Goal: Information Seeking & Learning: Understand process/instructions

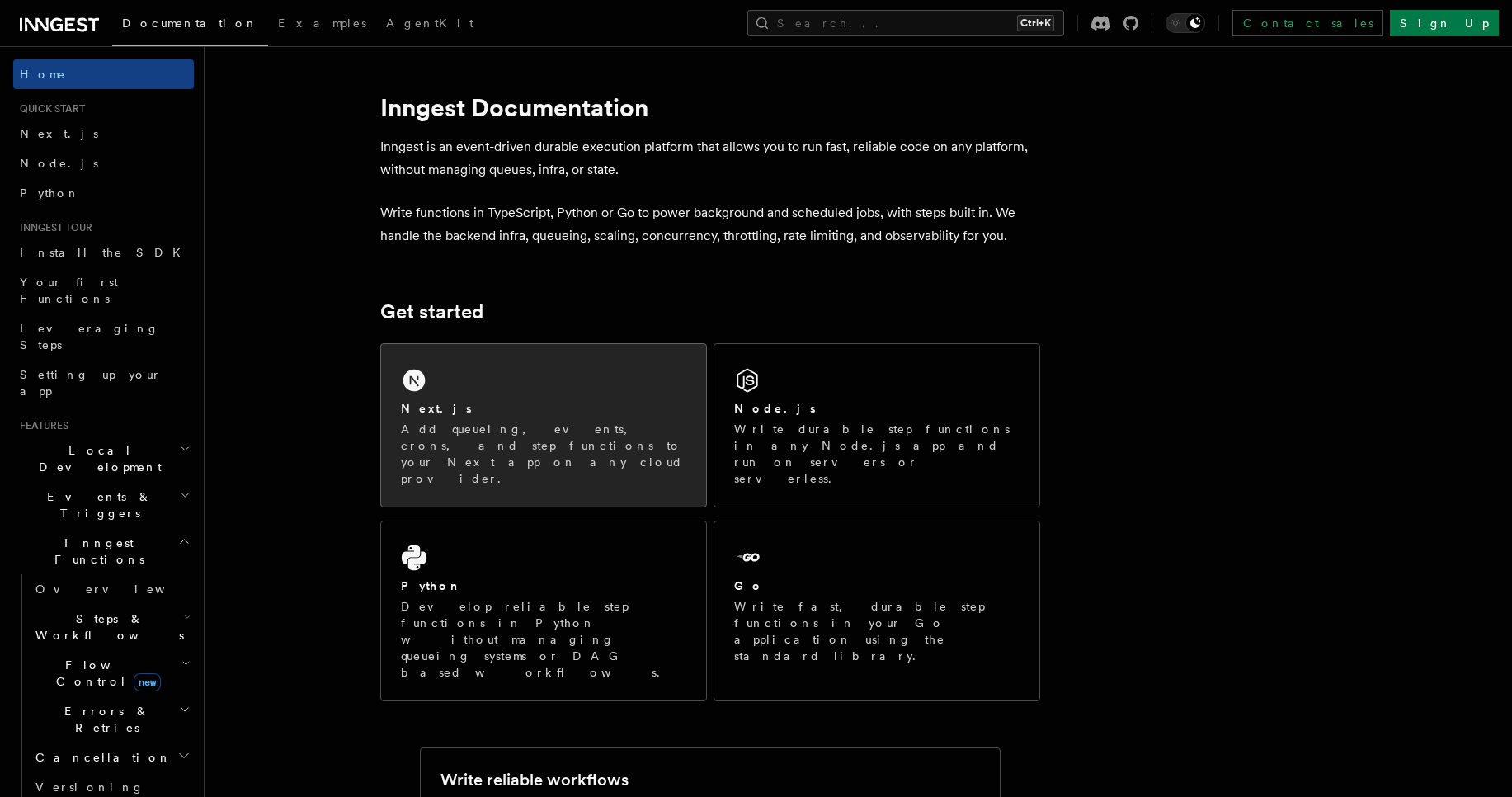
click at [533, 402] on div "Next.js" at bounding box center [543, 409] width 286 height 17
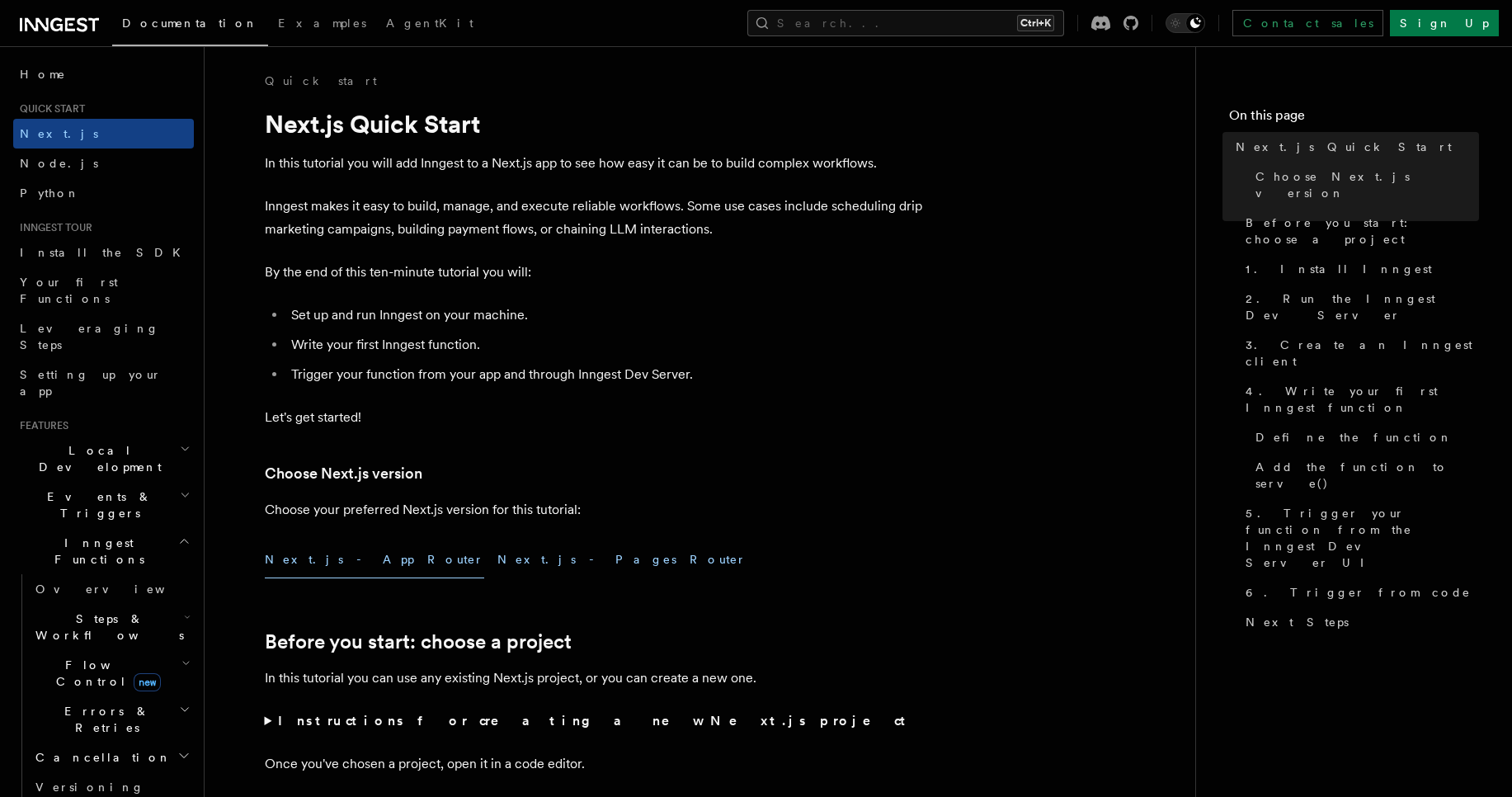
click at [497, 561] on button "Next.js - Pages Router" at bounding box center [621, 560] width 249 height 37
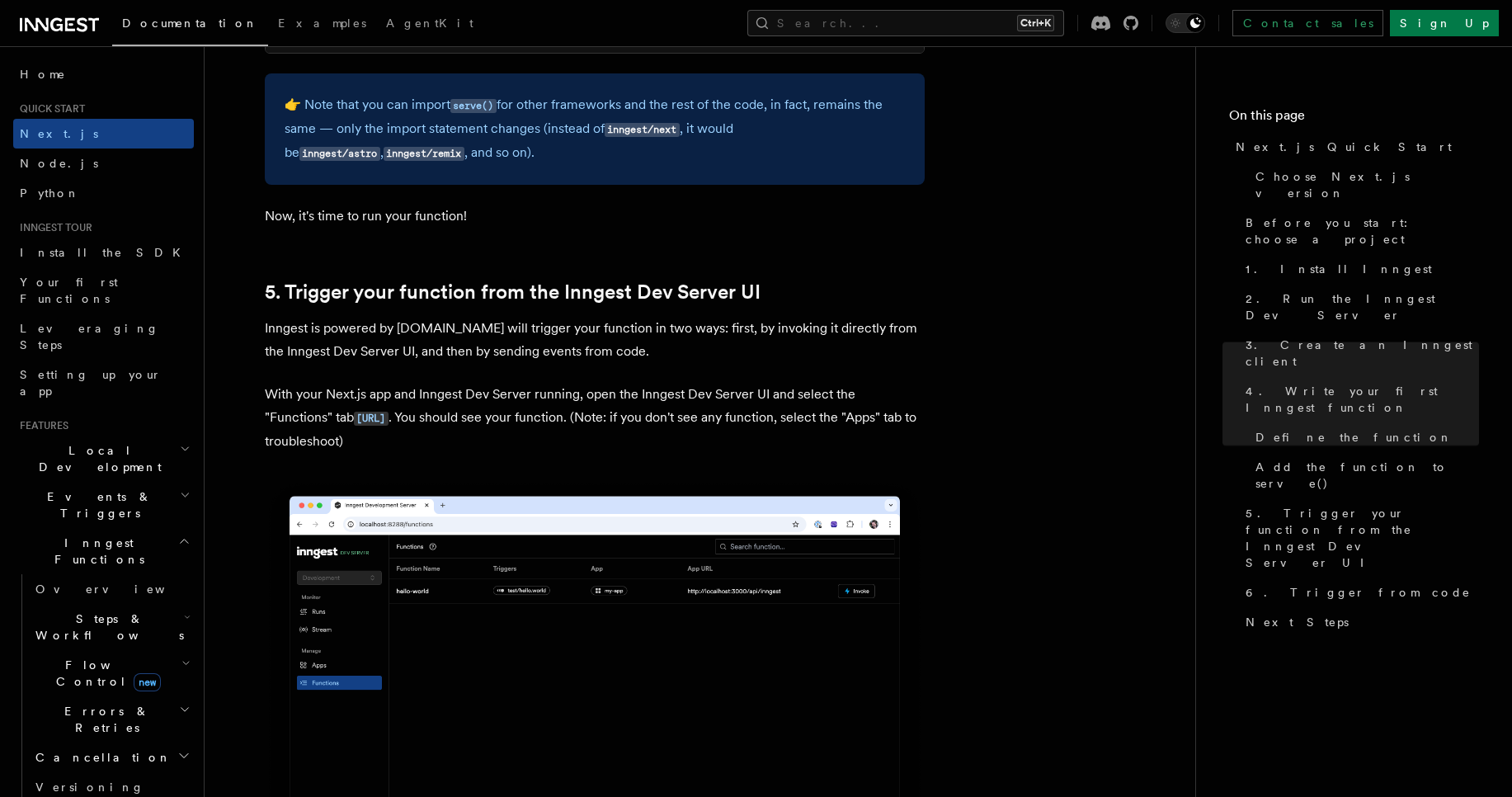
scroll to position [3268, 0]
